Goal: Transaction & Acquisition: Purchase product/service

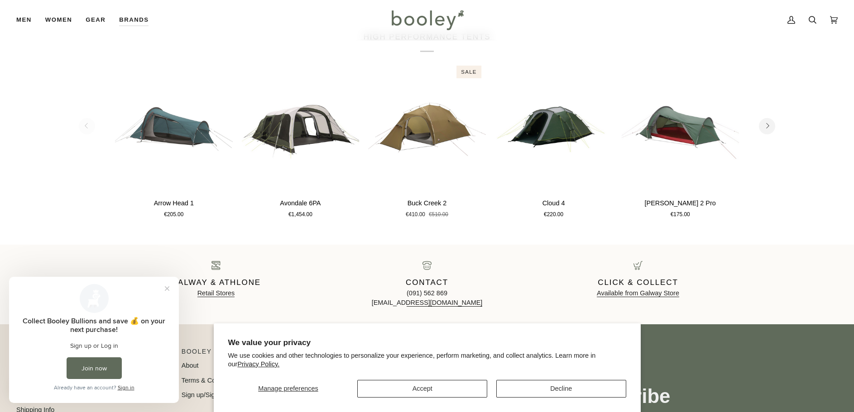
scroll to position [1452, 0]
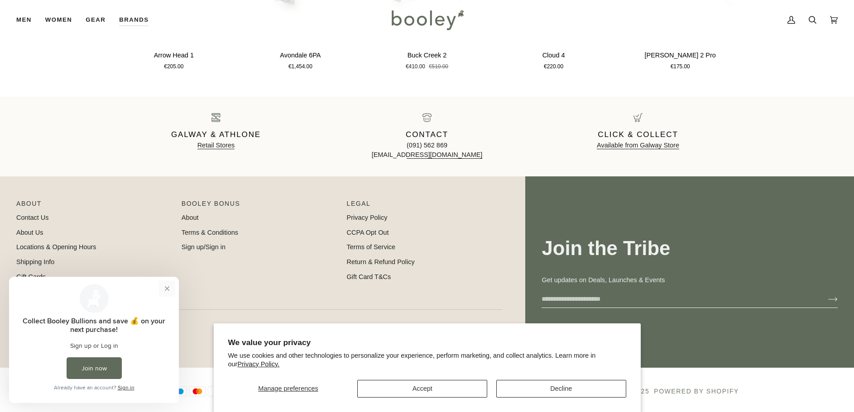
click at [167, 291] on button "Close prompt" at bounding box center [167, 289] width 16 height 16
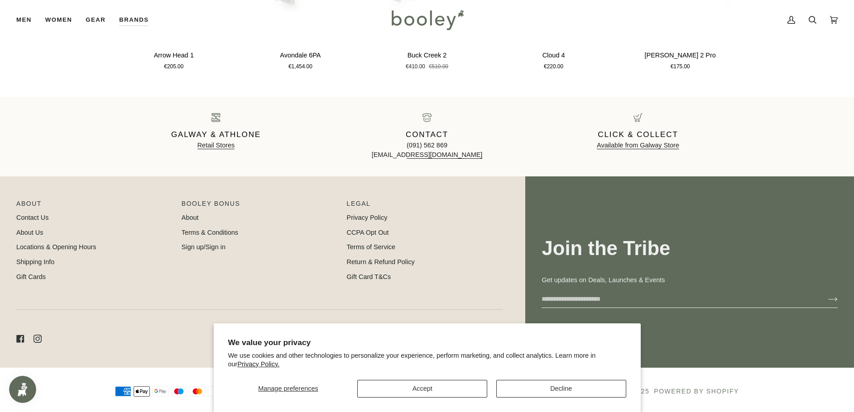
click at [512, 387] on button "Decline" at bounding box center [561, 389] width 130 height 18
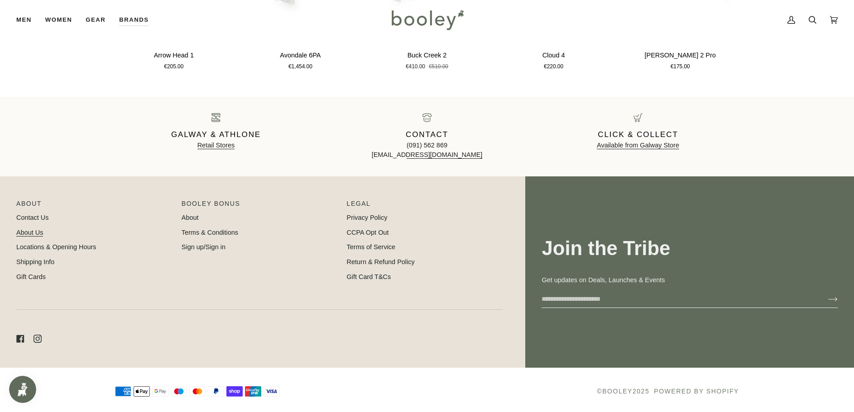
click at [23, 229] on link "About Us" at bounding box center [29, 232] width 27 height 7
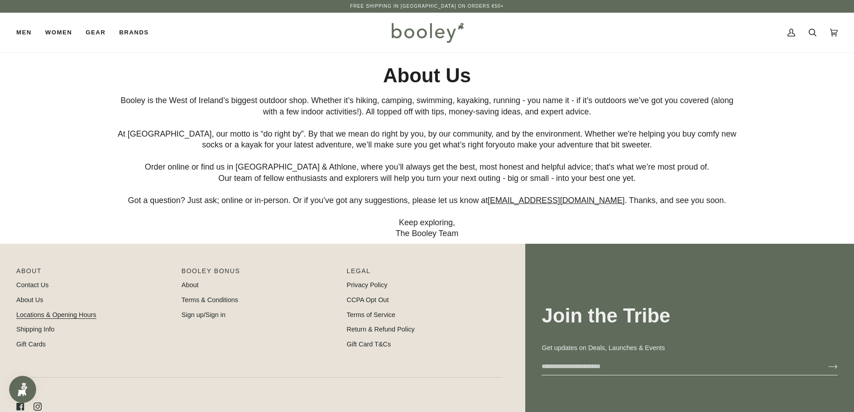
click at [39, 314] on link "Locations & Opening Hours" at bounding box center [56, 314] width 80 height 7
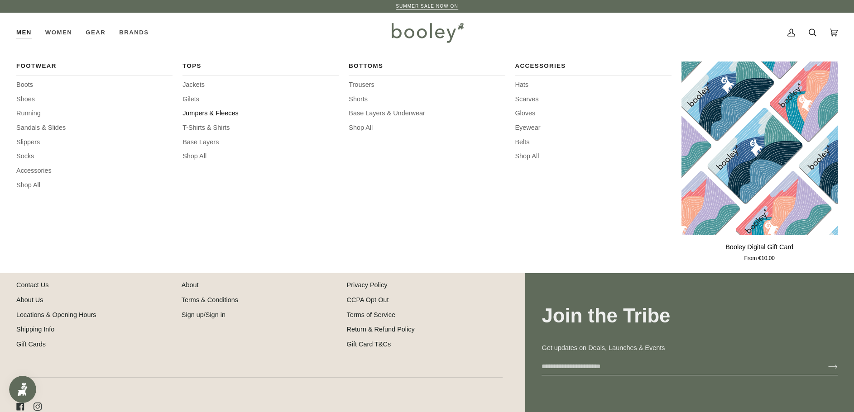
click at [203, 114] on span "Jumpers & Fleeces" at bounding box center [260, 114] width 156 height 10
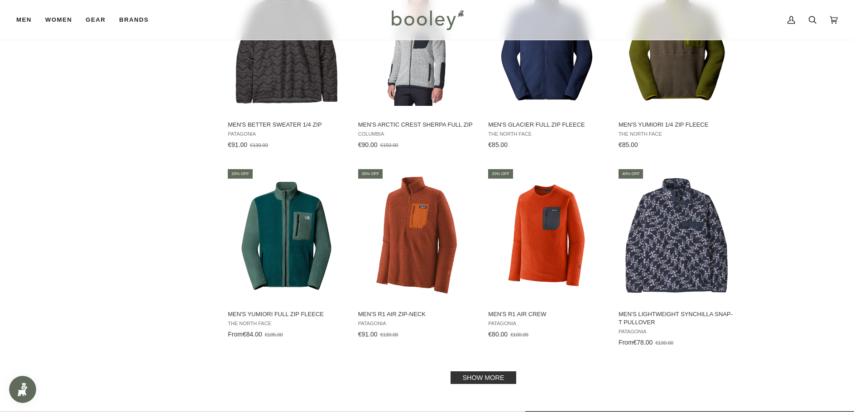
scroll to position [843, 0]
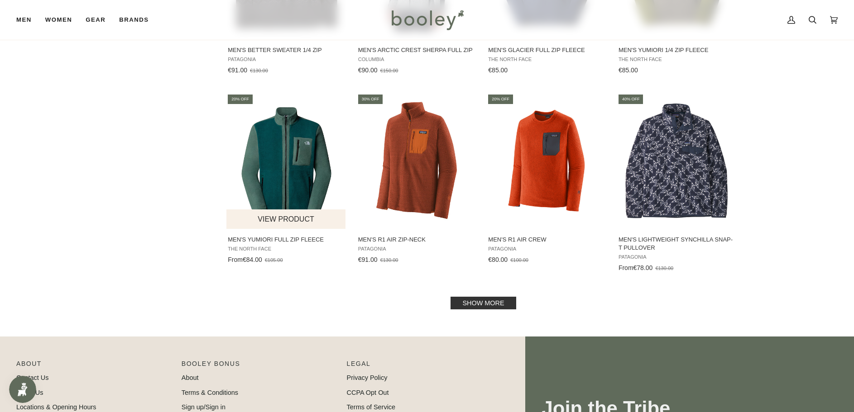
click at [307, 223] on button "View product" at bounding box center [285, 219] width 119 height 19
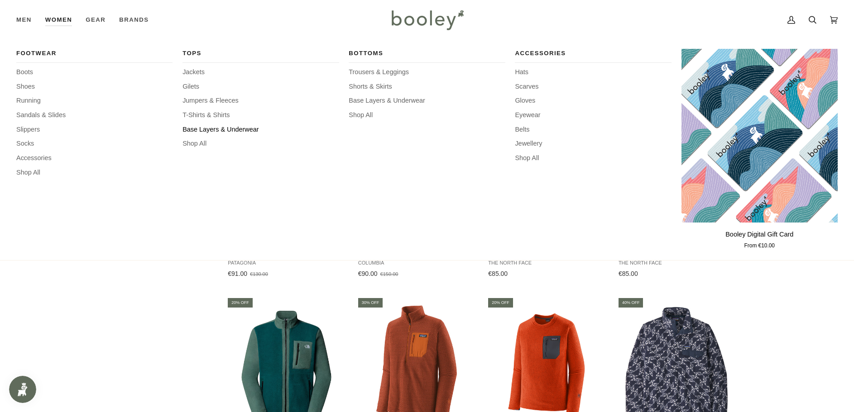
scroll to position [818, 0]
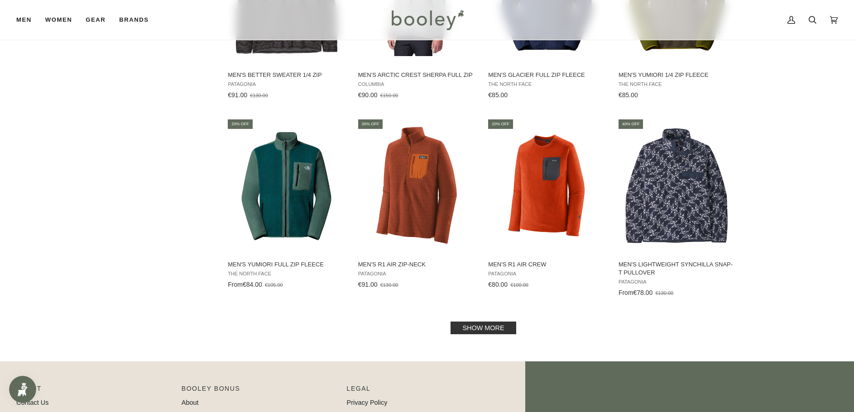
click at [473, 325] on link "Show more" at bounding box center [482, 328] width 65 height 13
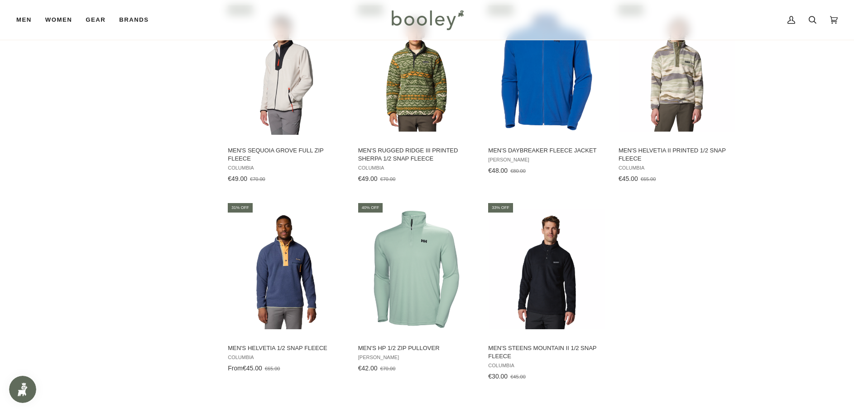
scroll to position [1508, 0]
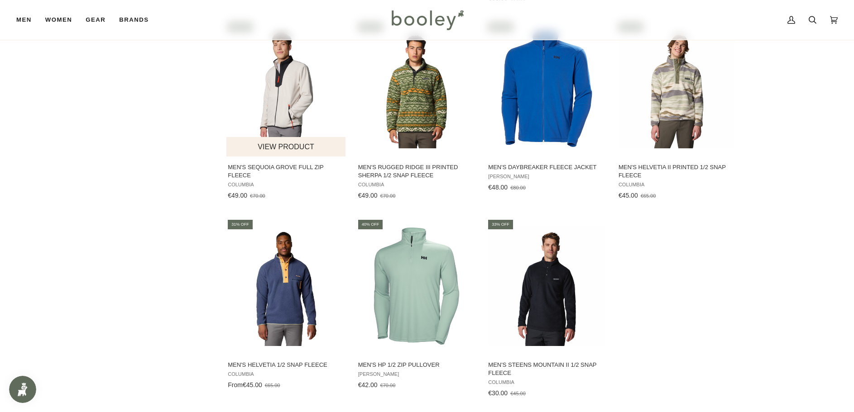
click at [285, 90] on img "Men's Sequoia Grove Full Zip Fleece" at bounding box center [286, 89] width 120 height 126
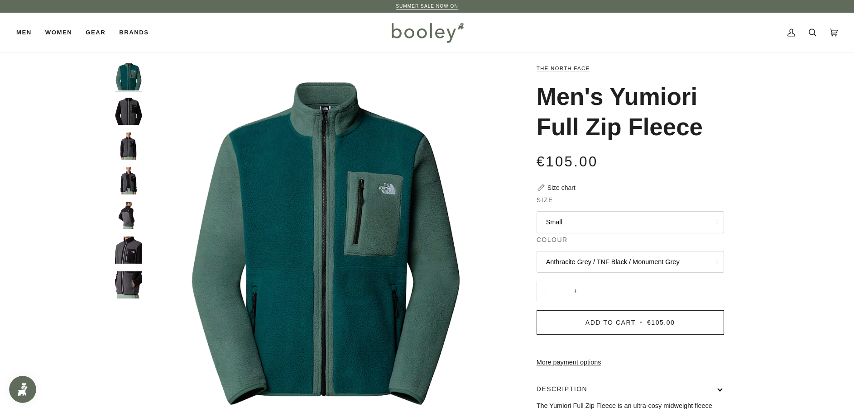
click at [132, 243] on img "The North Face Men's Yumiori Full Zip Fleece Anthracite Grey / TNF Black / Monu…" at bounding box center [128, 250] width 27 height 27
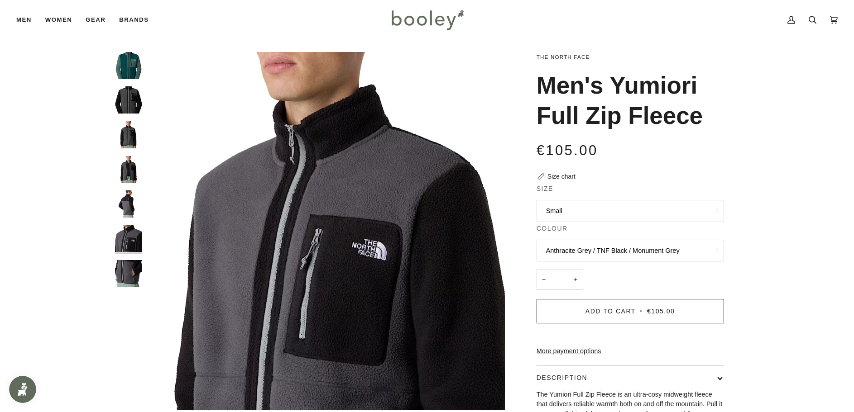
scroll to position [48, 0]
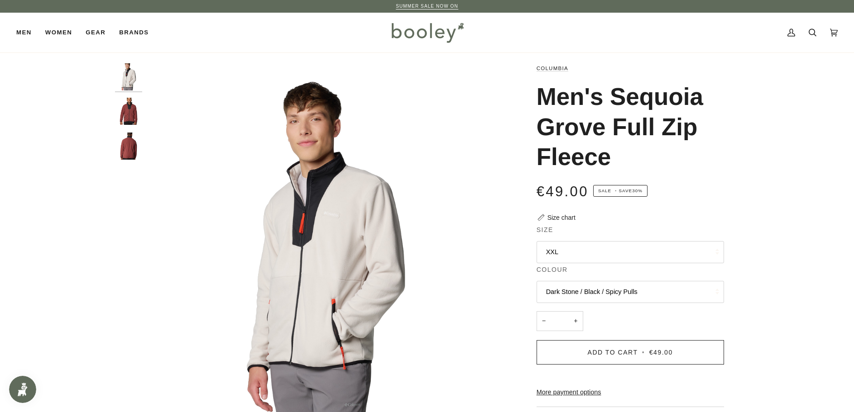
click at [135, 111] on img "Men's Sequoia Grove Full Zip Fleece" at bounding box center [128, 111] width 27 height 27
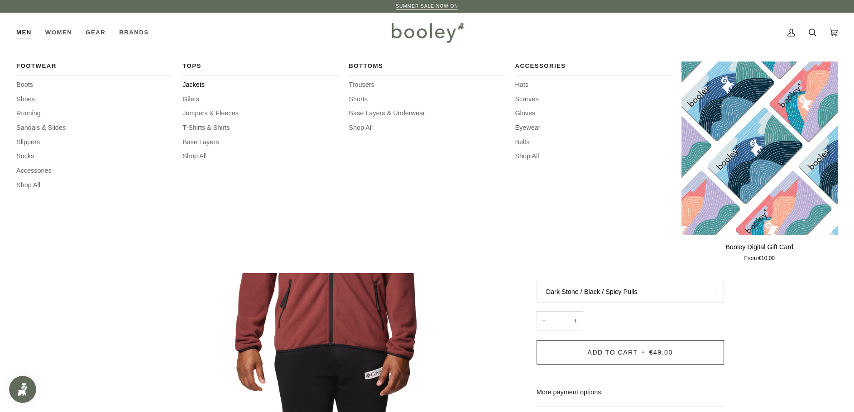
click at [196, 84] on span "Jackets" at bounding box center [260, 85] width 156 height 10
